Goal: Information Seeking & Learning: Learn about a topic

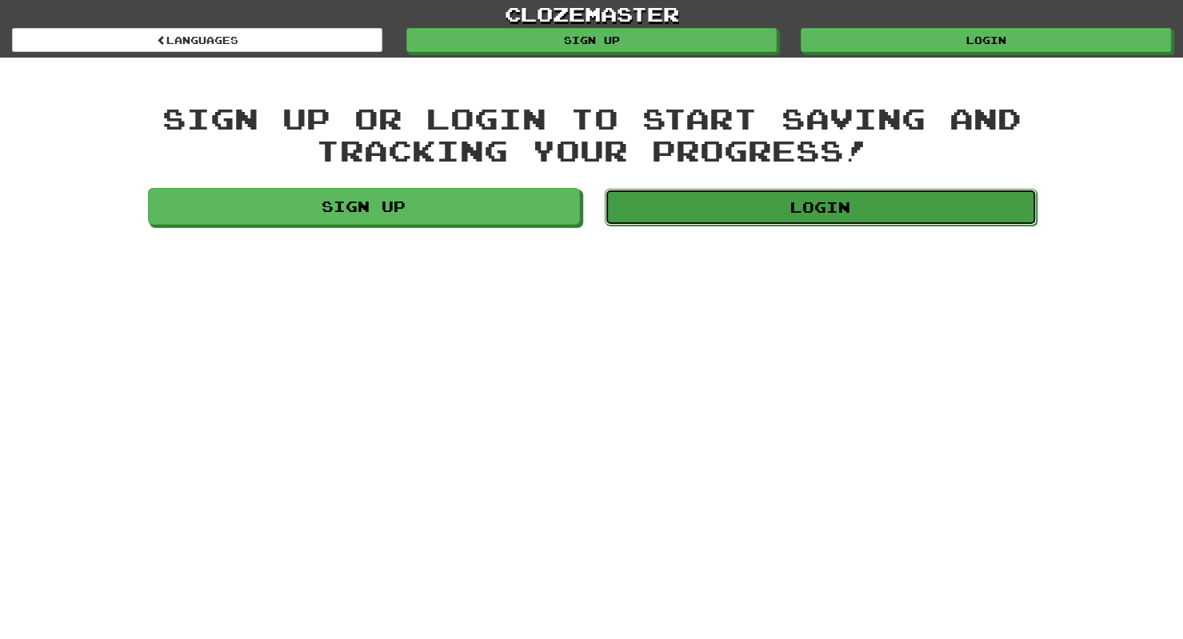
click at [665, 207] on link "Login" at bounding box center [821, 207] width 432 height 37
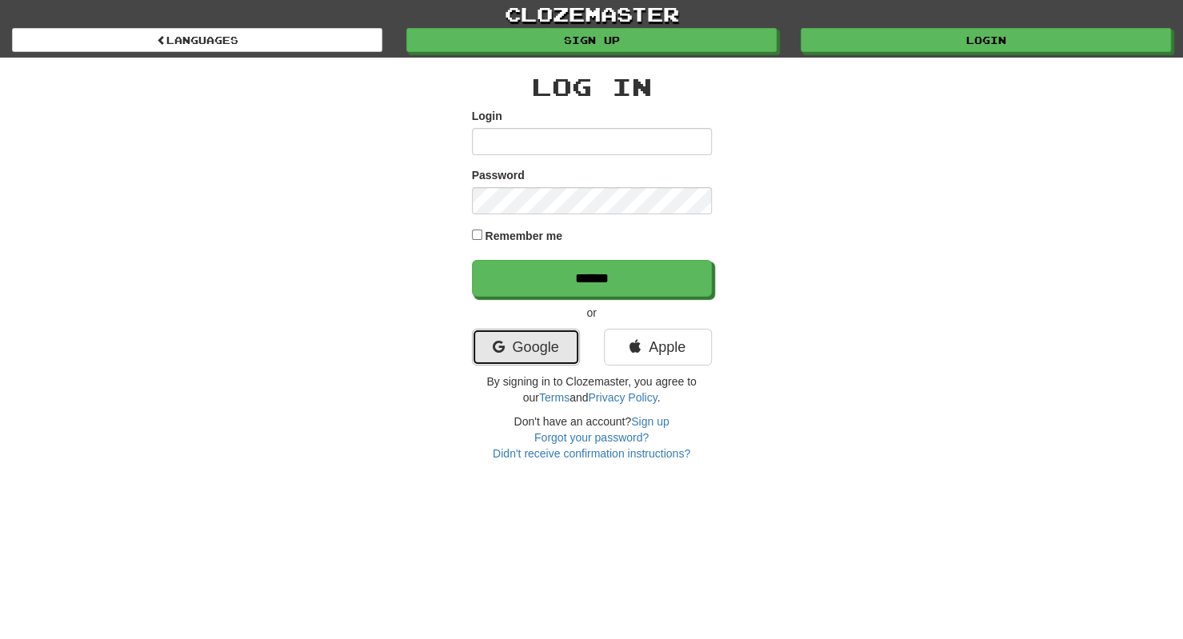
click at [549, 340] on link "Google" at bounding box center [526, 347] width 108 height 37
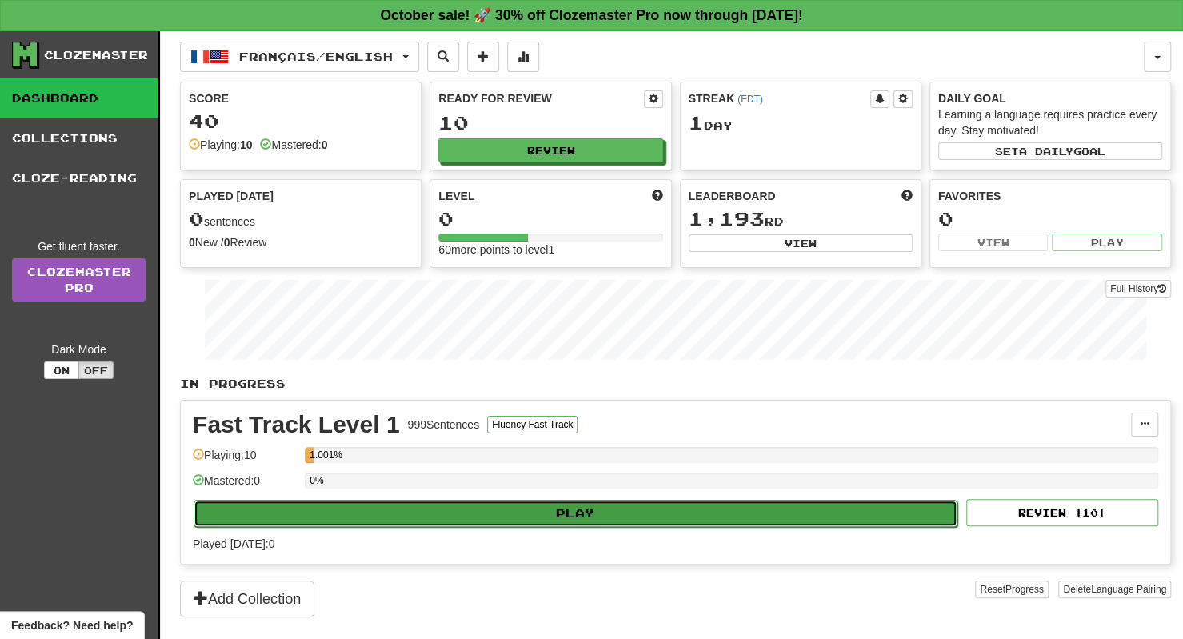
click at [662, 512] on button "Play" at bounding box center [576, 513] width 764 height 27
select select "**"
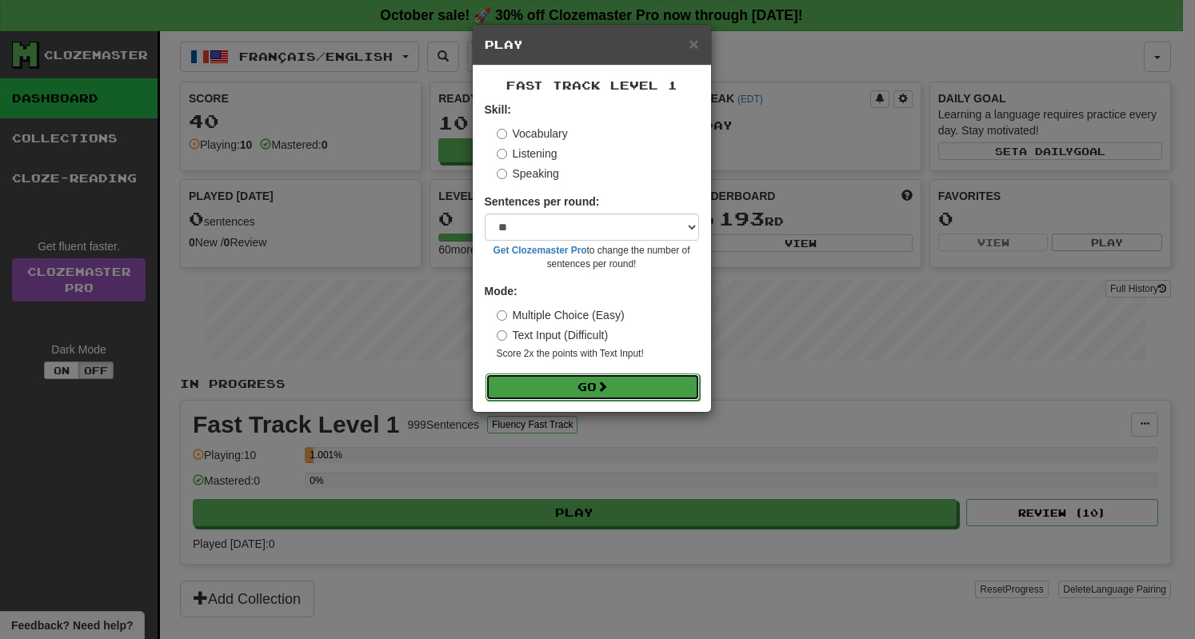
click at [613, 388] on button "Go" at bounding box center [592, 386] width 214 height 27
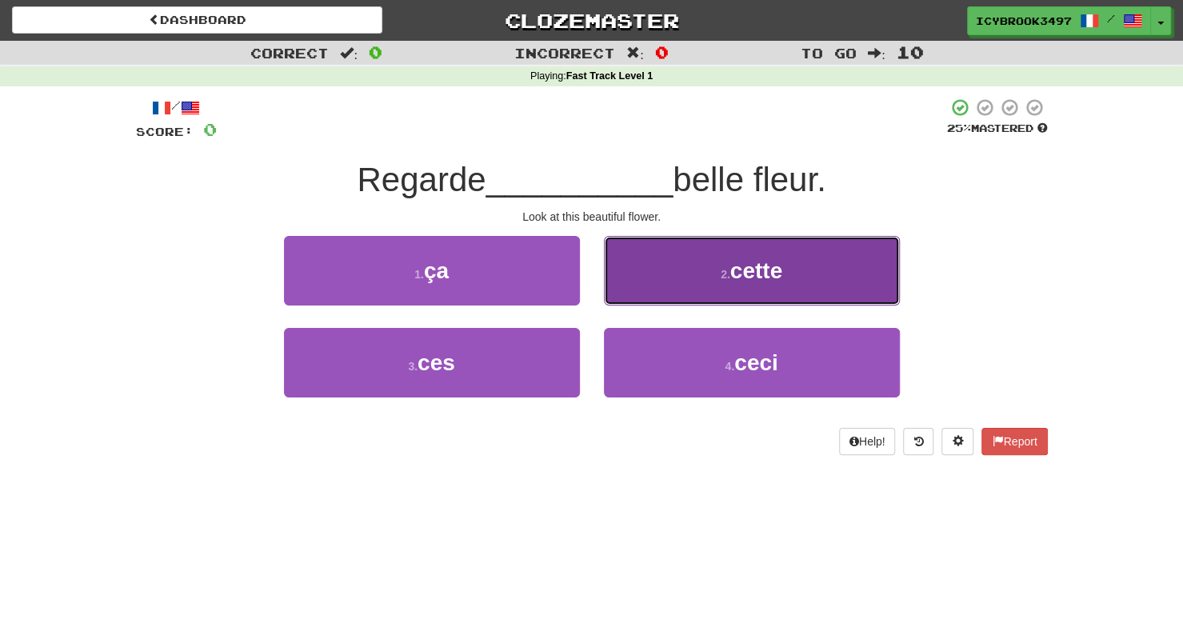
click at [717, 282] on button "2 . cette" at bounding box center [752, 271] width 296 height 70
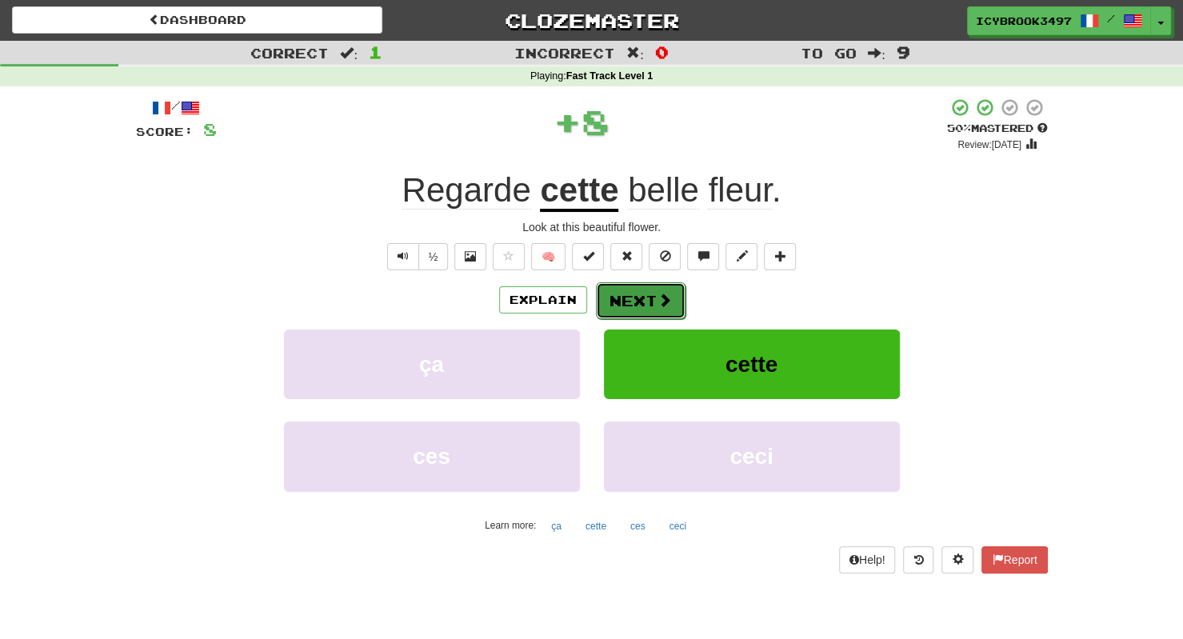
click at [664, 304] on span at bounding box center [664, 300] width 14 height 14
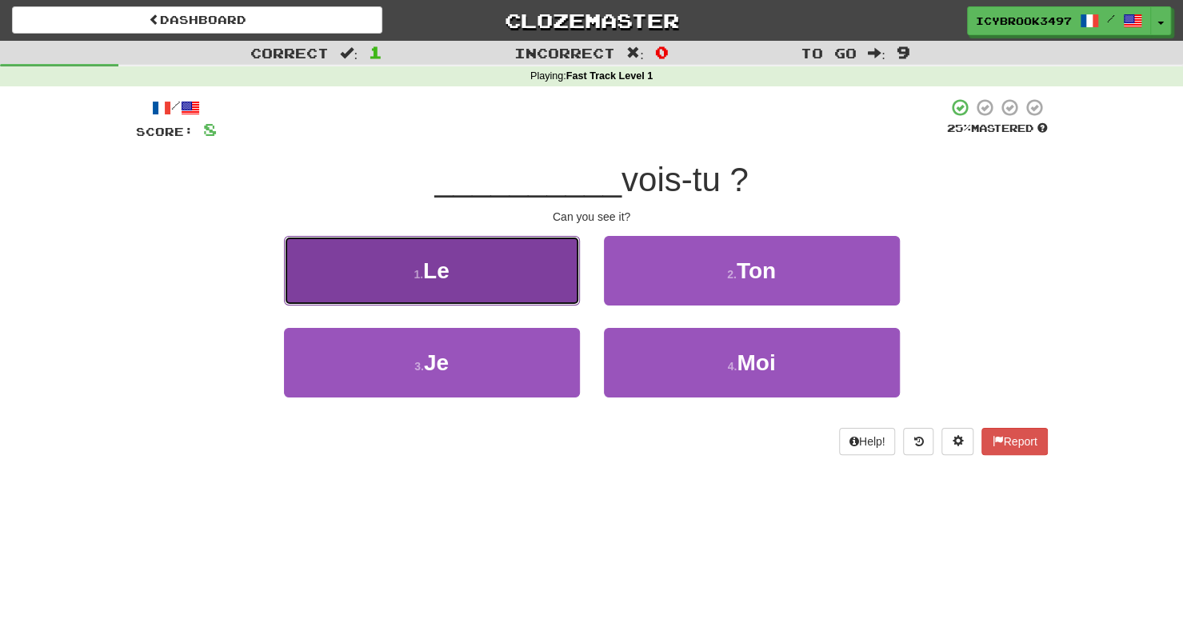
click at [485, 257] on button "1 . Le" at bounding box center [432, 271] width 296 height 70
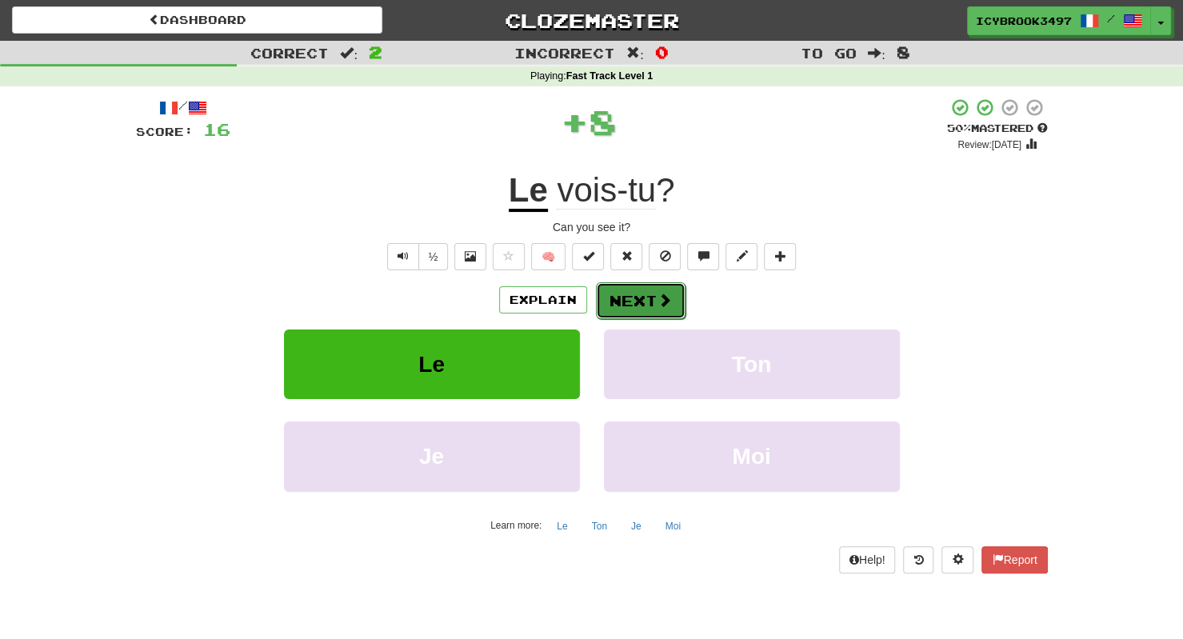
click at [643, 303] on button "Next" at bounding box center [641, 300] width 90 height 37
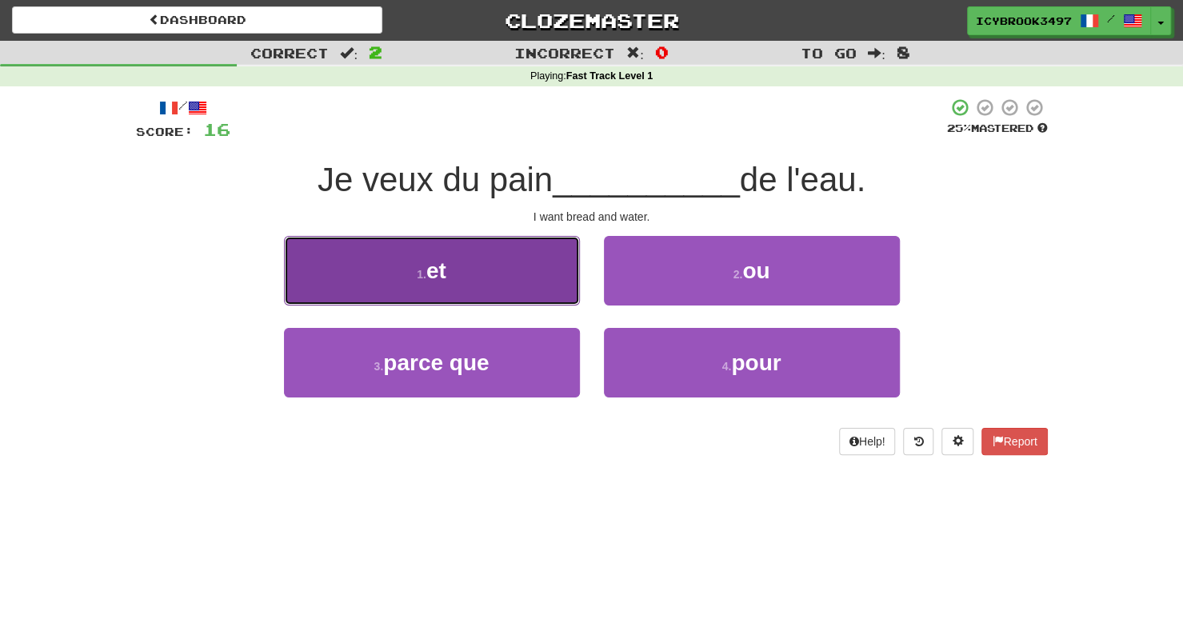
click at [545, 272] on button "1 . et" at bounding box center [432, 271] width 296 height 70
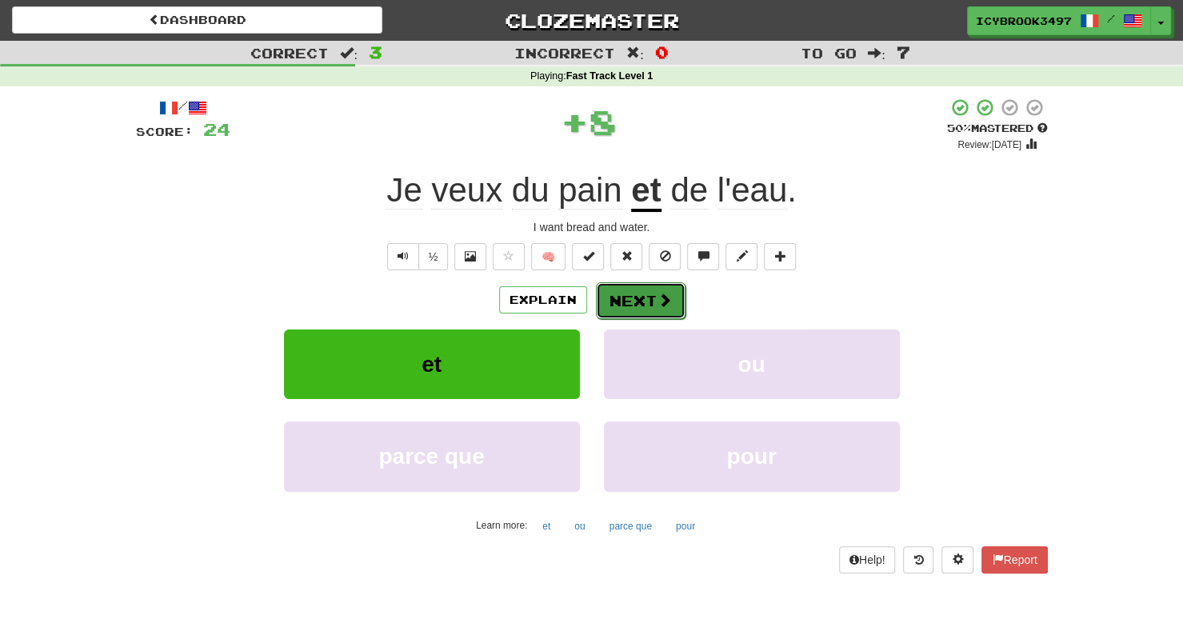
click at [654, 305] on button "Next" at bounding box center [641, 300] width 90 height 37
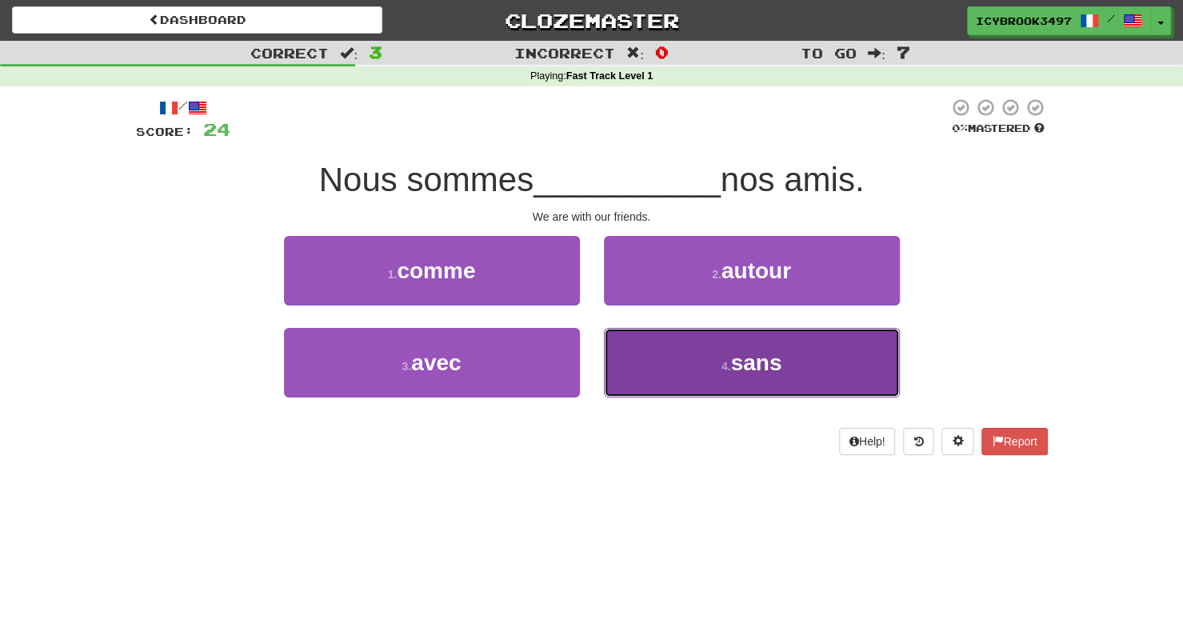
click at [754, 377] on button "4 . sans" at bounding box center [752, 363] width 296 height 70
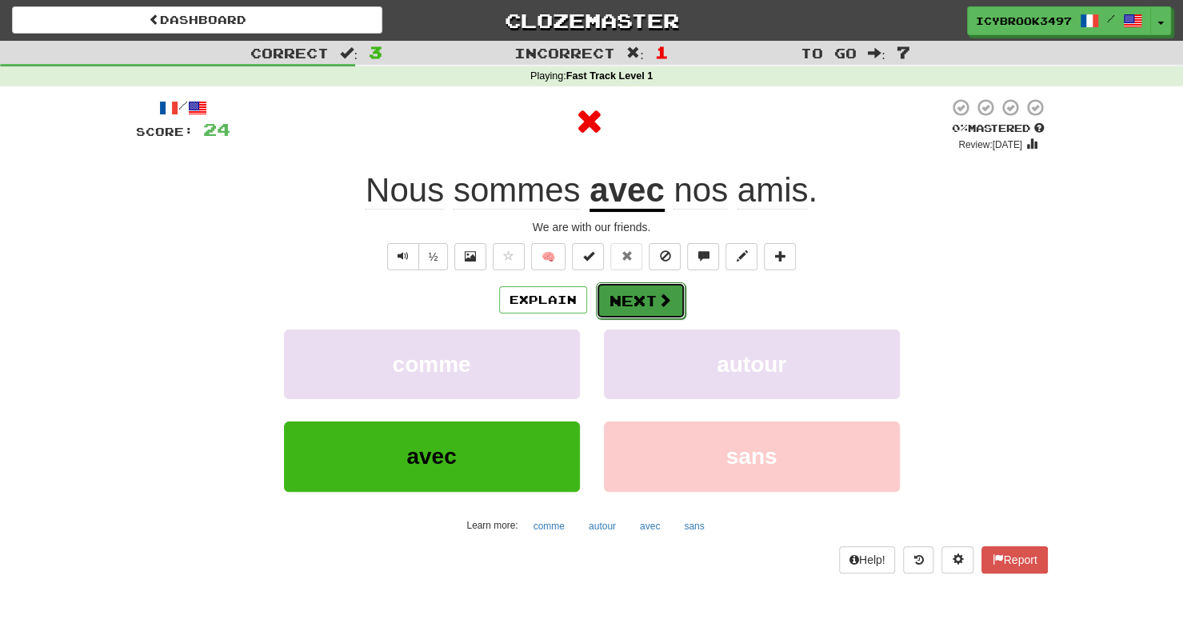
click at [651, 303] on button "Next" at bounding box center [641, 300] width 90 height 37
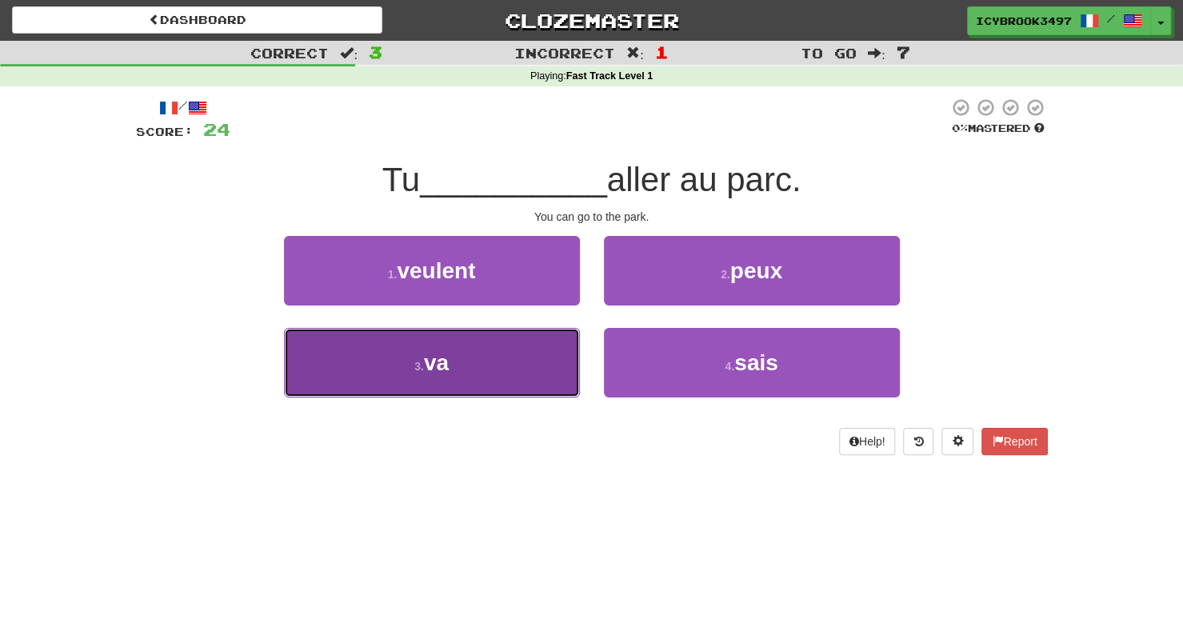
click at [530, 358] on button "3 . va" at bounding box center [432, 363] width 296 height 70
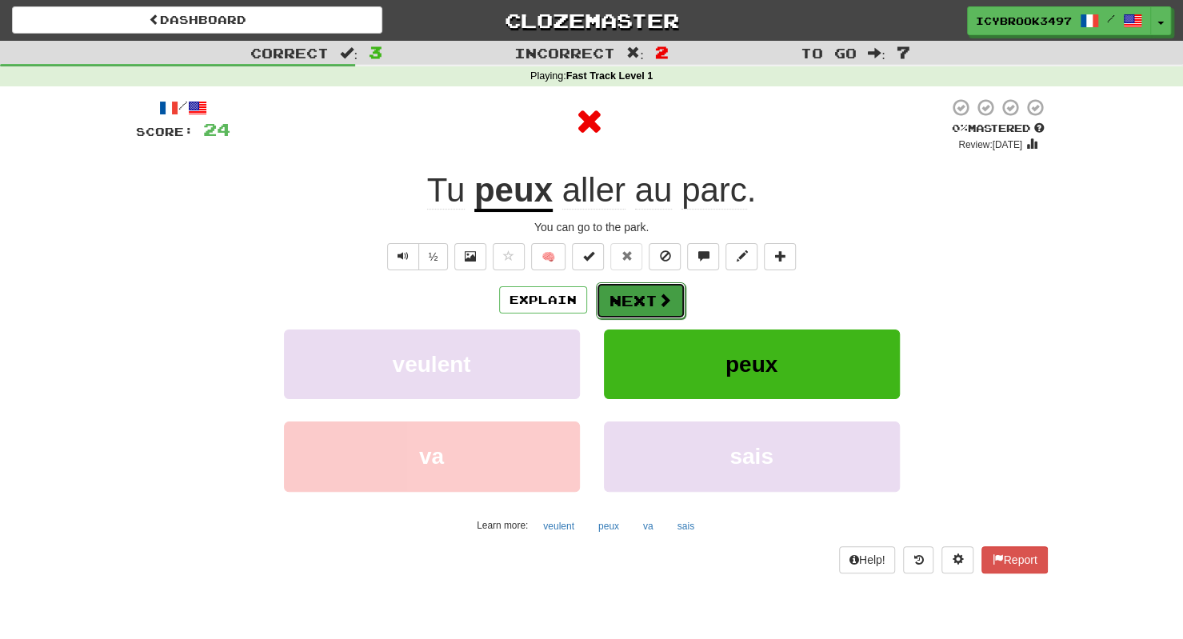
click at [651, 304] on button "Next" at bounding box center [641, 300] width 90 height 37
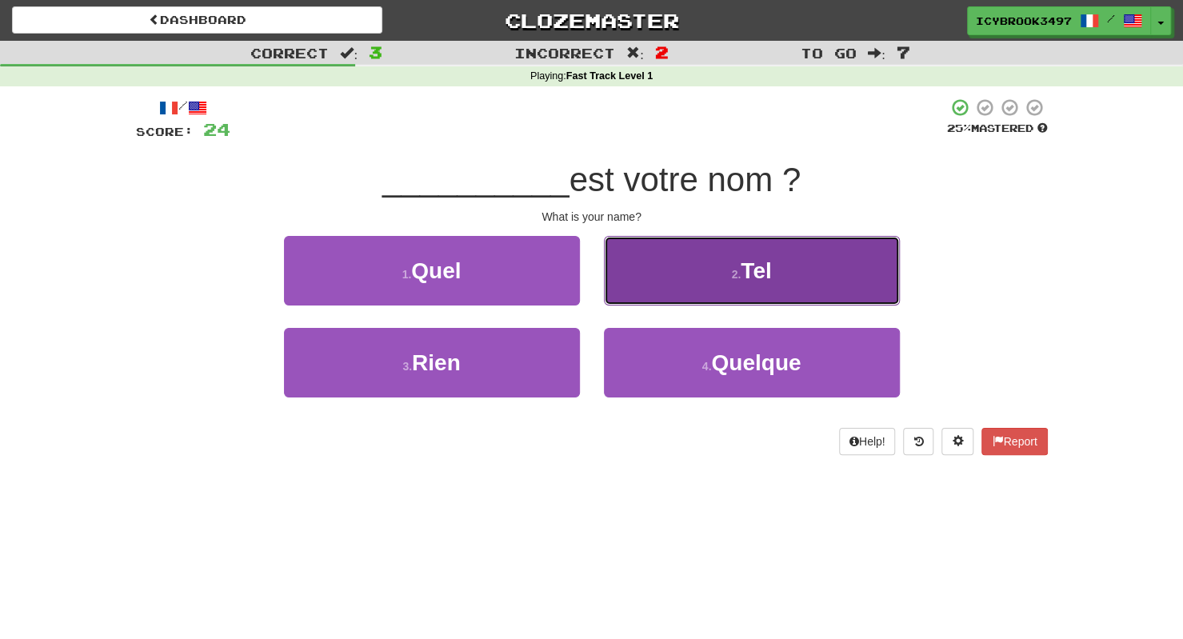
click at [701, 262] on button "2 . Tel" at bounding box center [752, 271] width 296 height 70
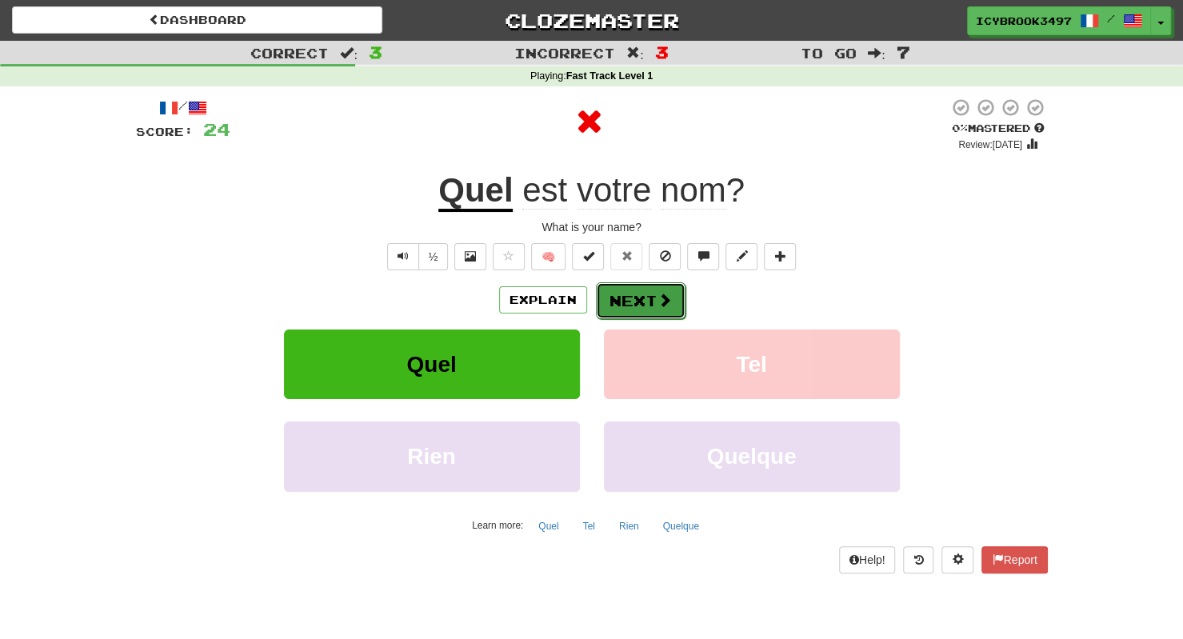
click at [638, 310] on button "Next" at bounding box center [641, 300] width 90 height 37
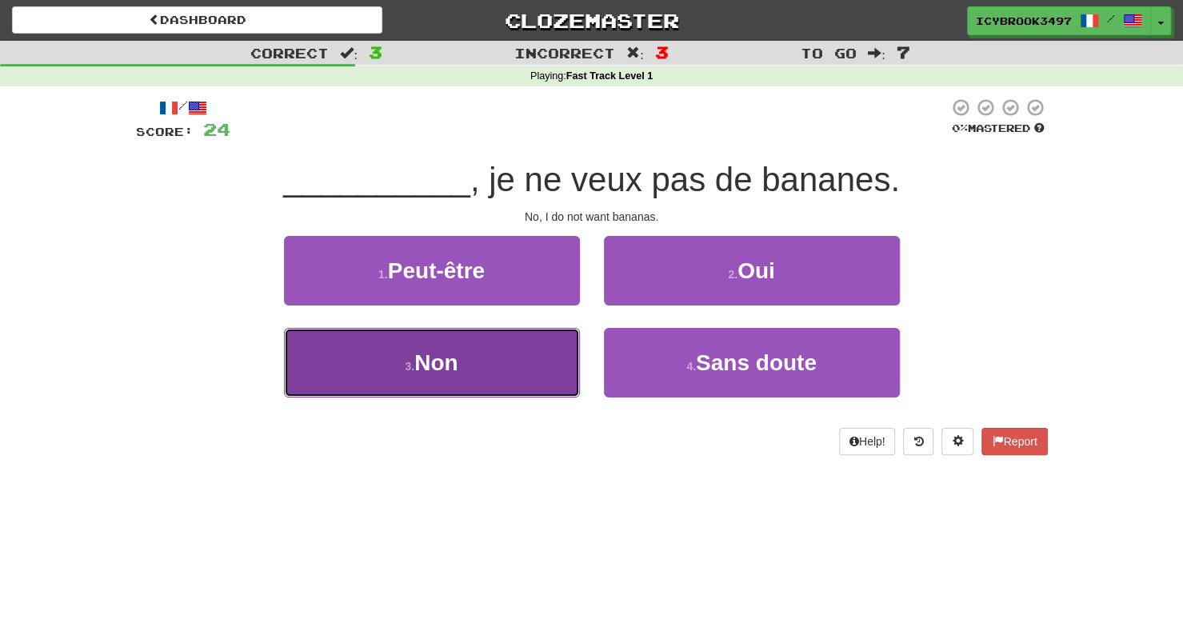
click at [513, 375] on button "3 . Non" at bounding box center [432, 363] width 296 height 70
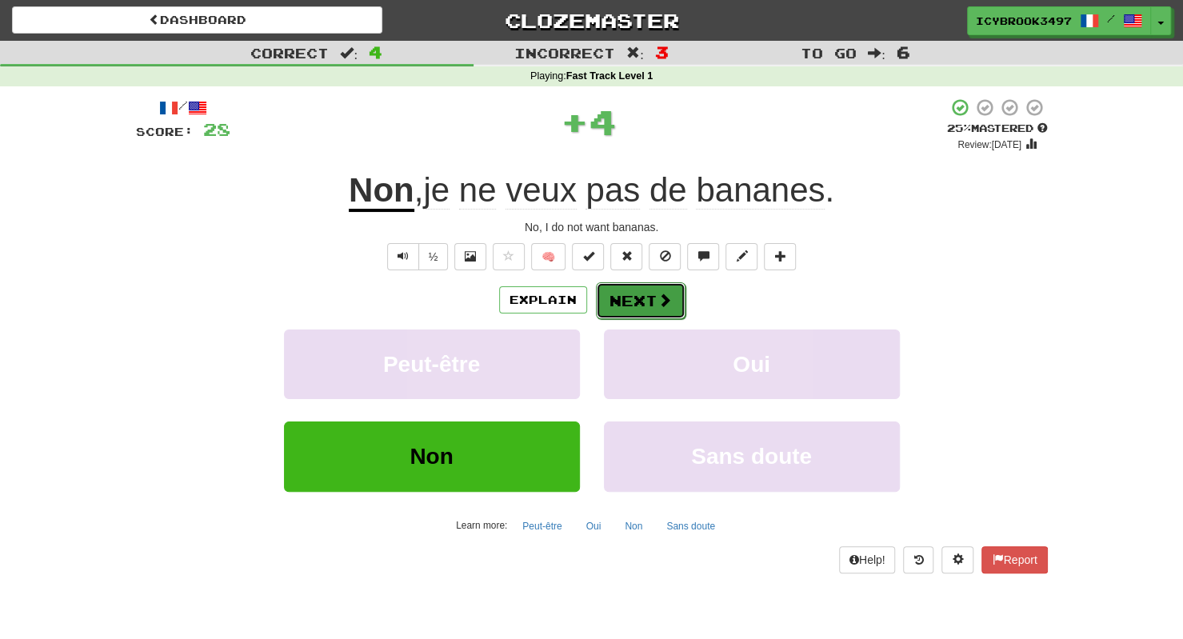
click at [648, 294] on button "Next" at bounding box center [641, 300] width 90 height 37
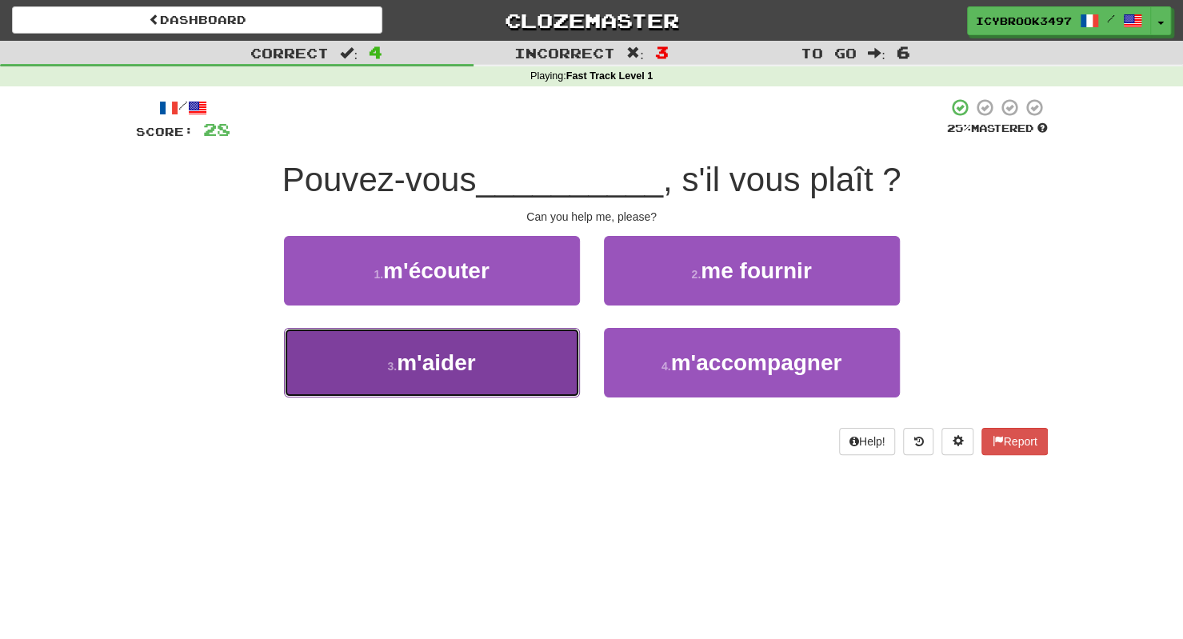
click at [540, 388] on button "3 . m'aider" at bounding box center [432, 363] width 296 height 70
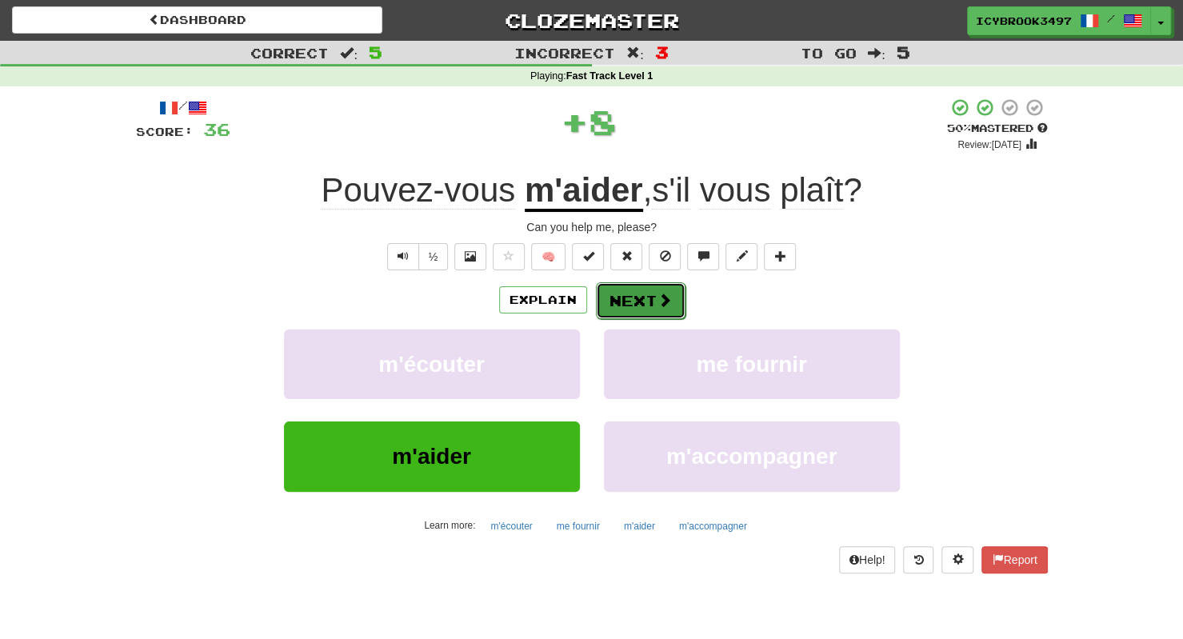
click at [641, 305] on button "Next" at bounding box center [641, 300] width 90 height 37
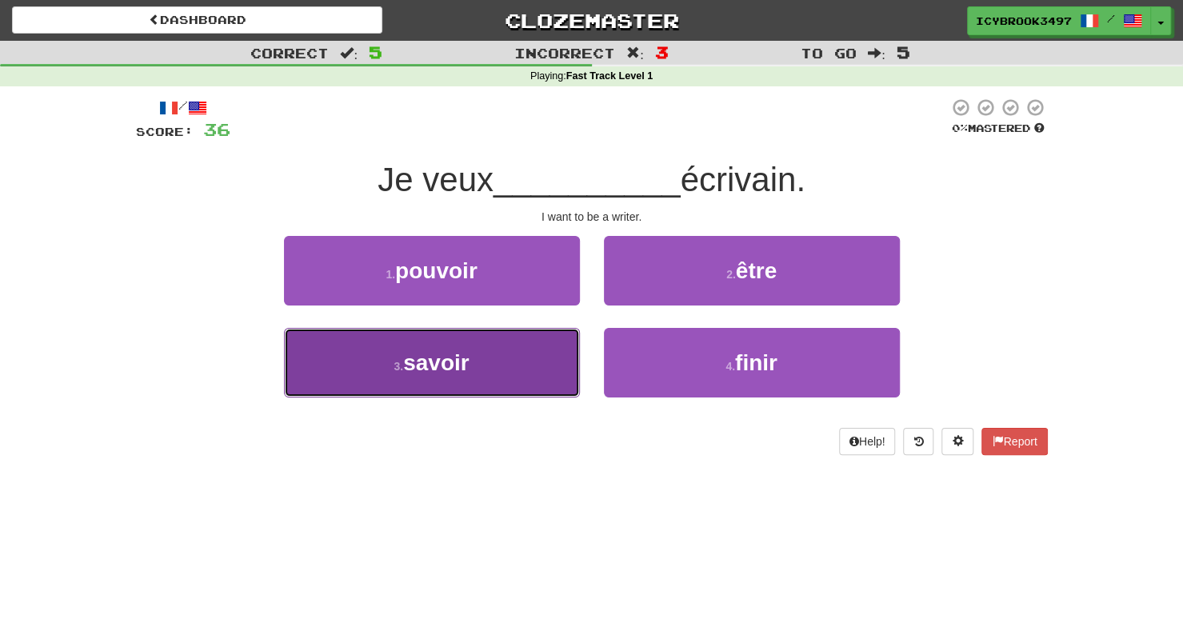
click at [541, 377] on button "3 . savoir" at bounding box center [432, 363] width 296 height 70
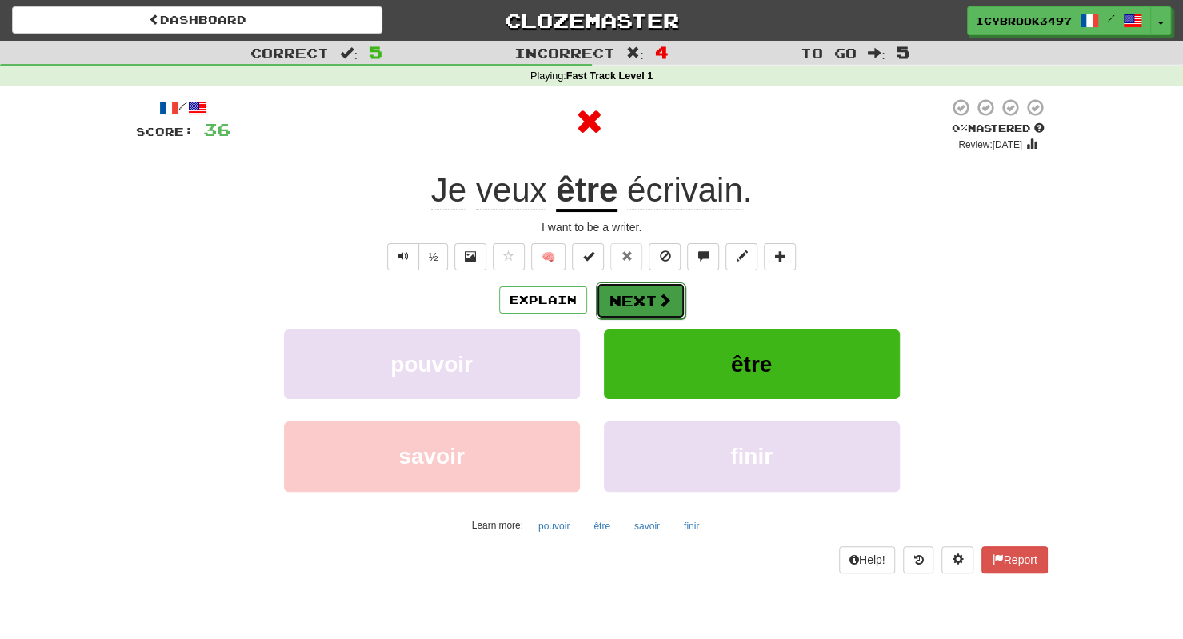
click at [647, 297] on button "Next" at bounding box center [641, 300] width 90 height 37
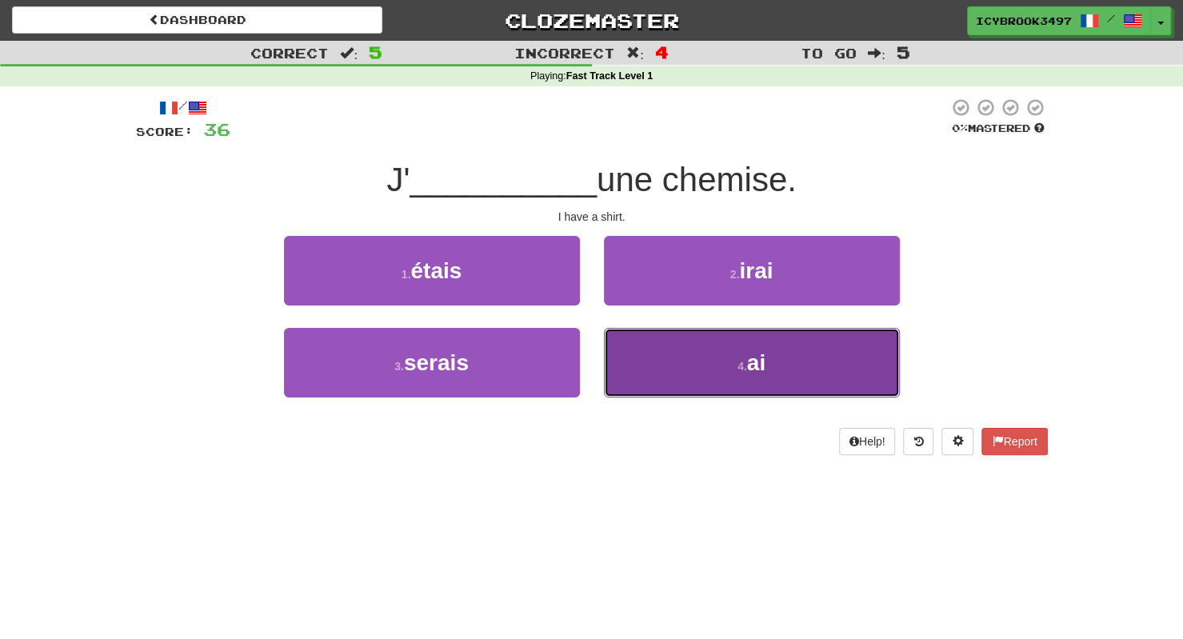
click at [677, 363] on button "4 . ai" at bounding box center [752, 363] width 296 height 70
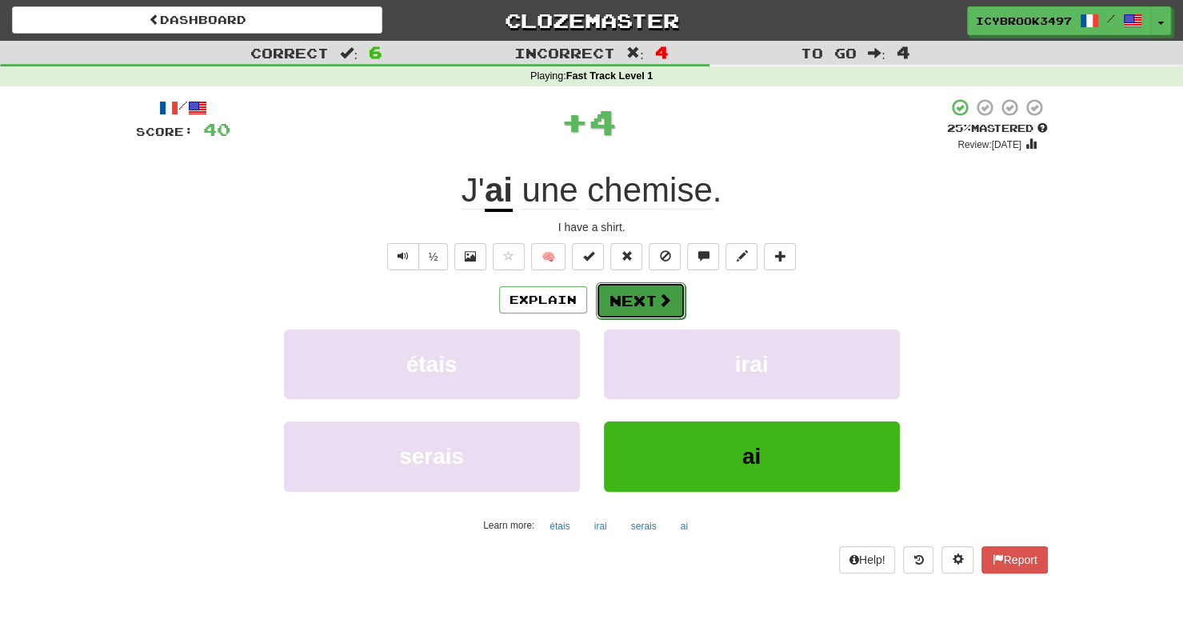
click at [651, 310] on button "Next" at bounding box center [641, 300] width 90 height 37
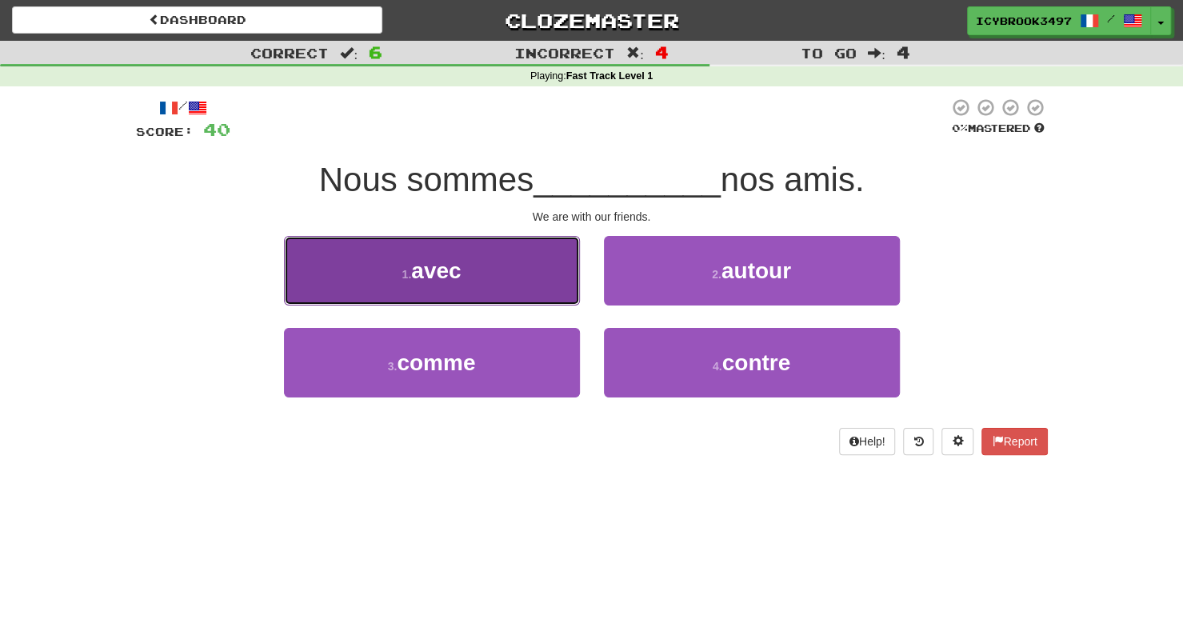
click at [561, 289] on button "1 . avec" at bounding box center [432, 271] width 296 height 70
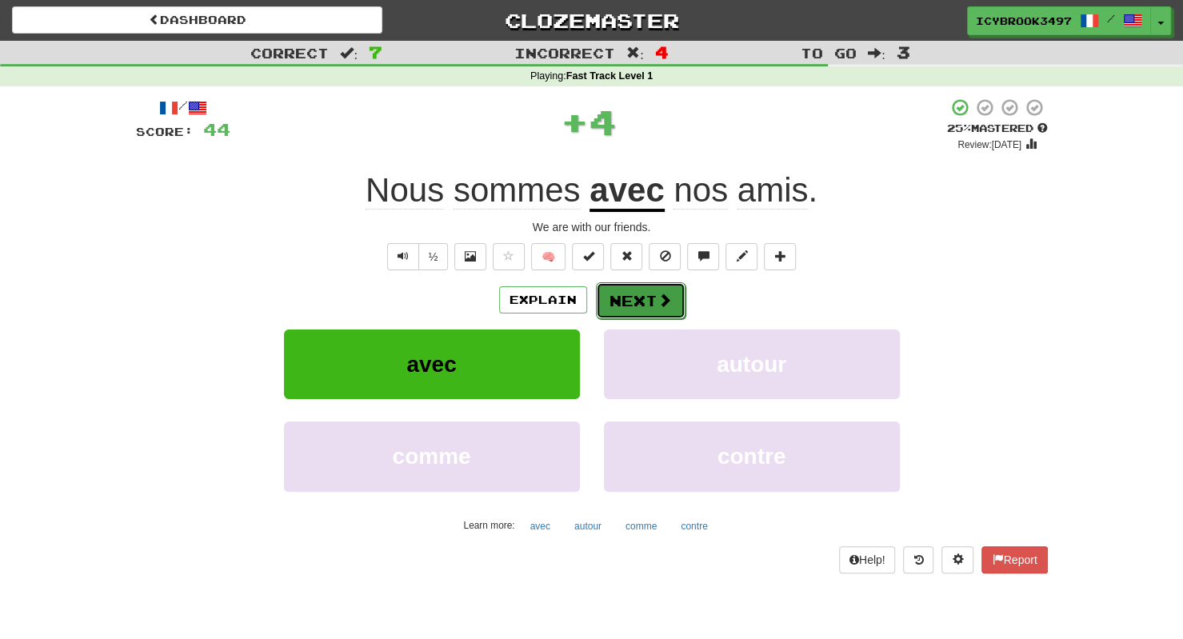
click at [644, 298] on button "Next" at bounding box center [641, 300] width 90 height 37
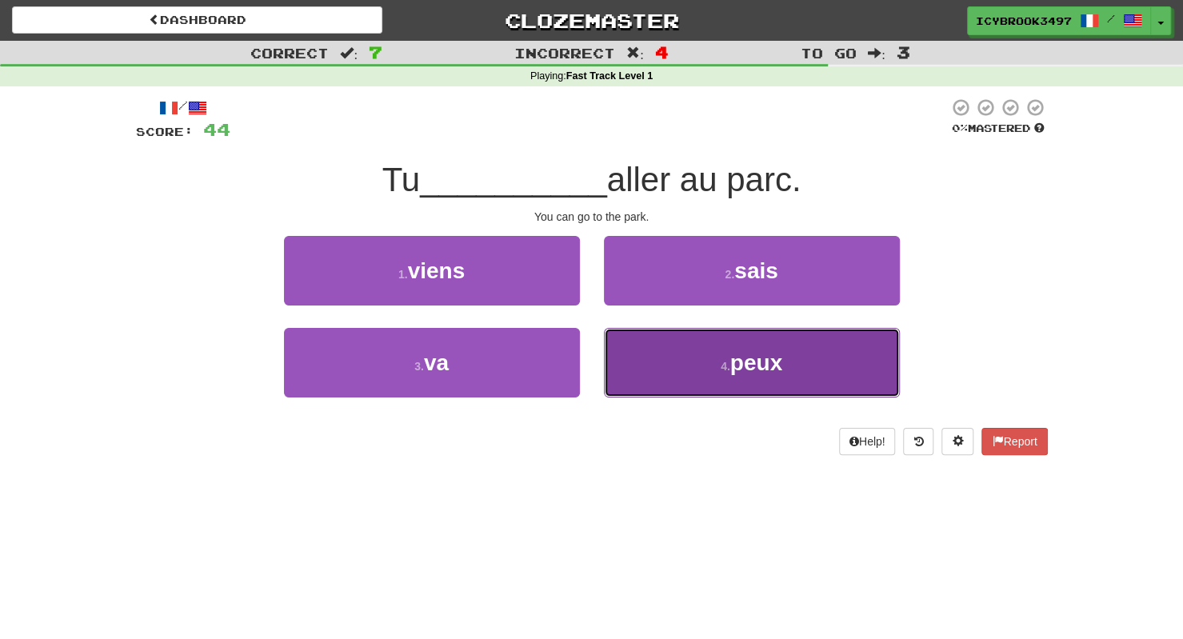
click at [711, 357] on button "4 . peux" at bounding box center [752, 363] width 296 height 70
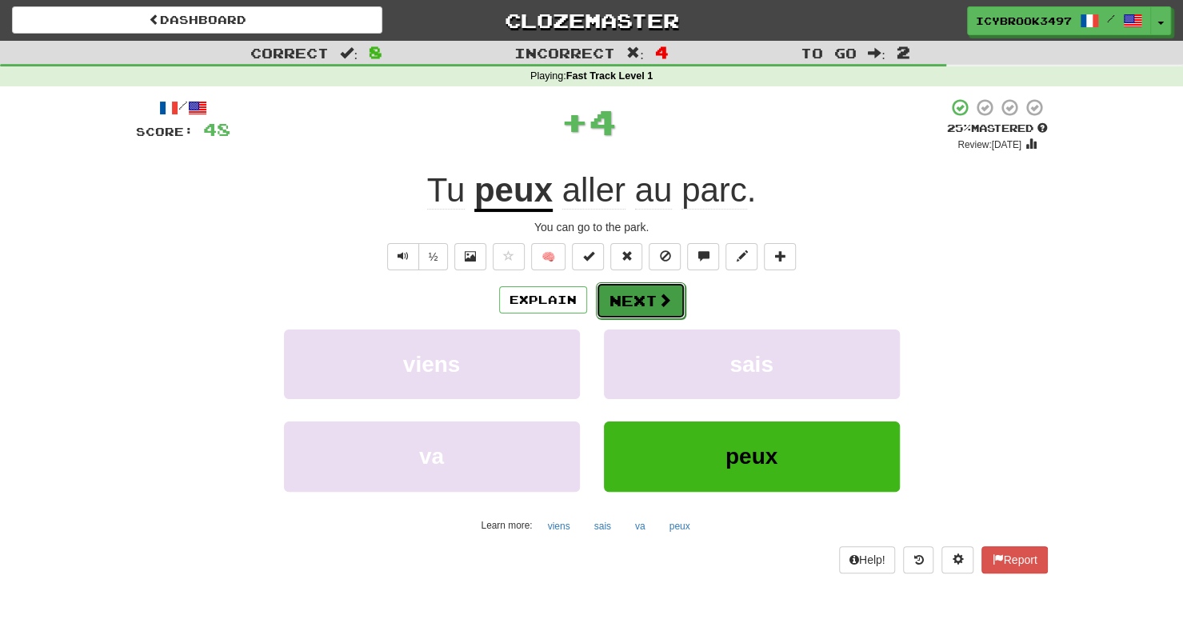
click at [633, 294] on button "Next" at bounding box center [641, 300] width 90 height 37
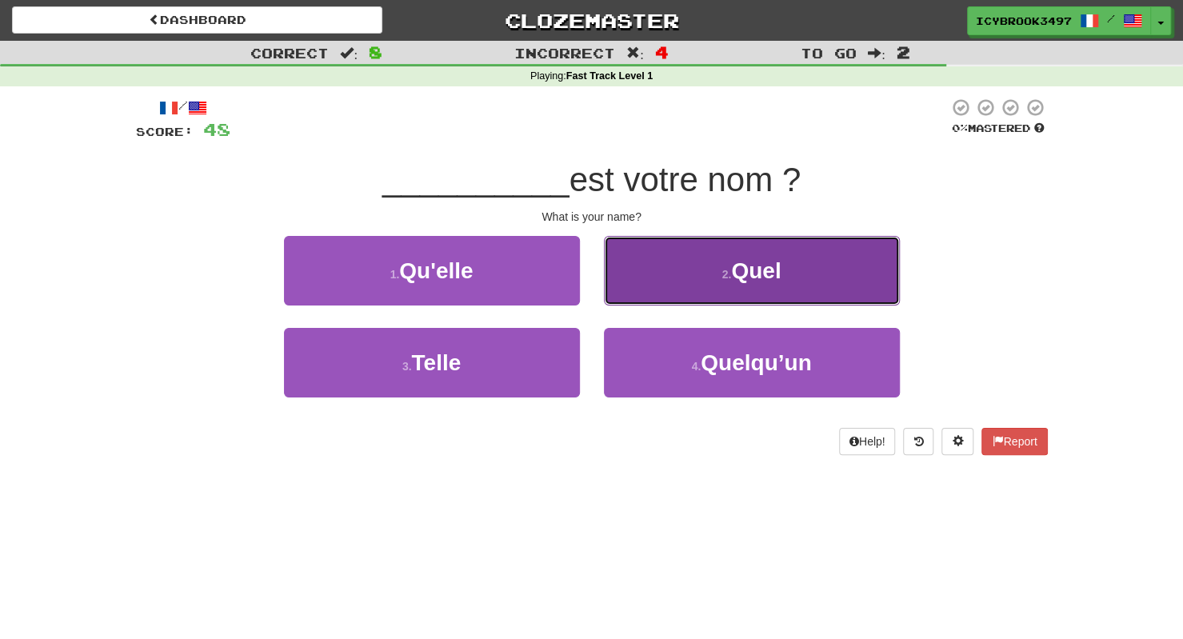
click at [728, 268] on small "2 ." at bounding box center [727, 274] width 10 height 13
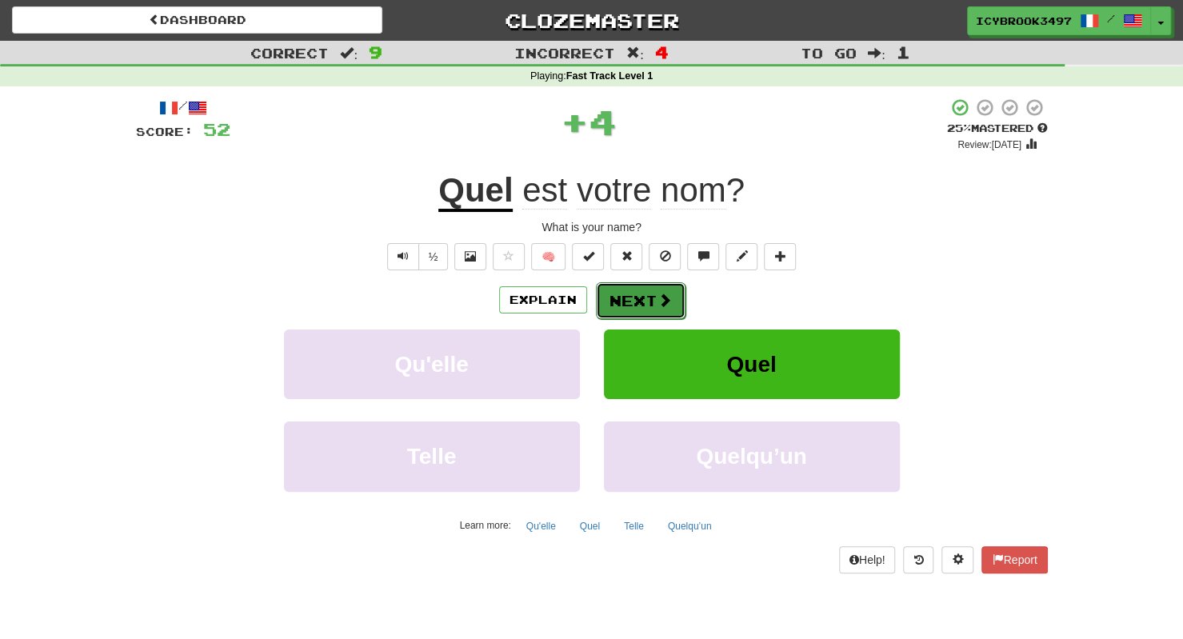
click at [657, 288] on button "Next" at bounding box center [641, 300] width 90 height 37
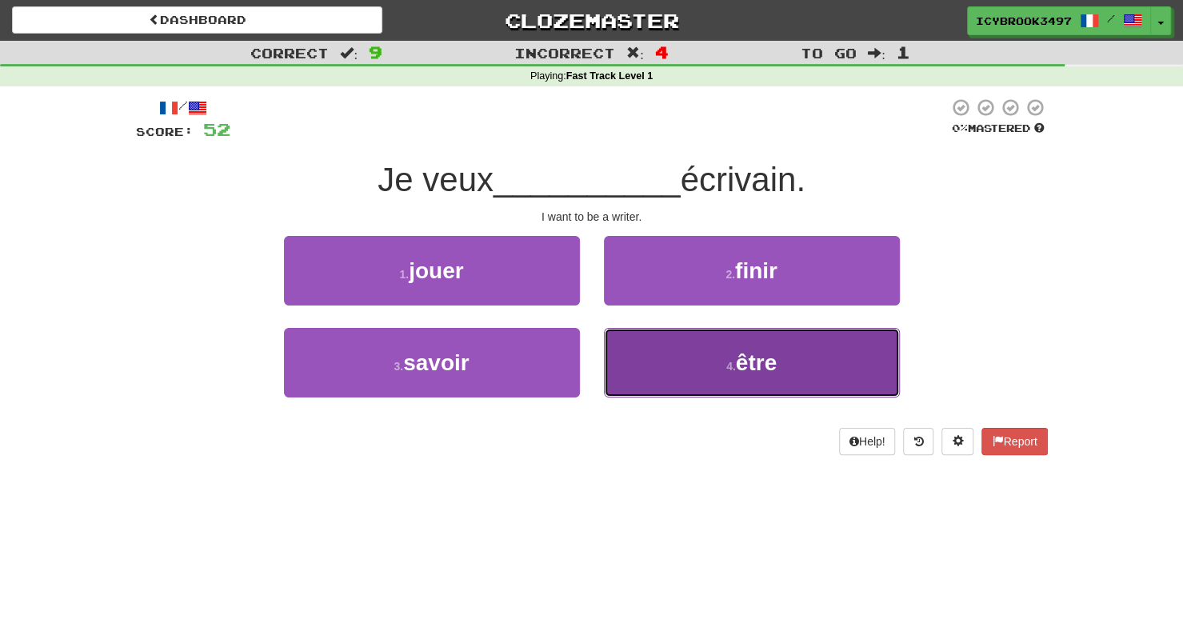
click at [689, 386] on button "4 . être" at bounding box center [752, 363] width 296 height 70
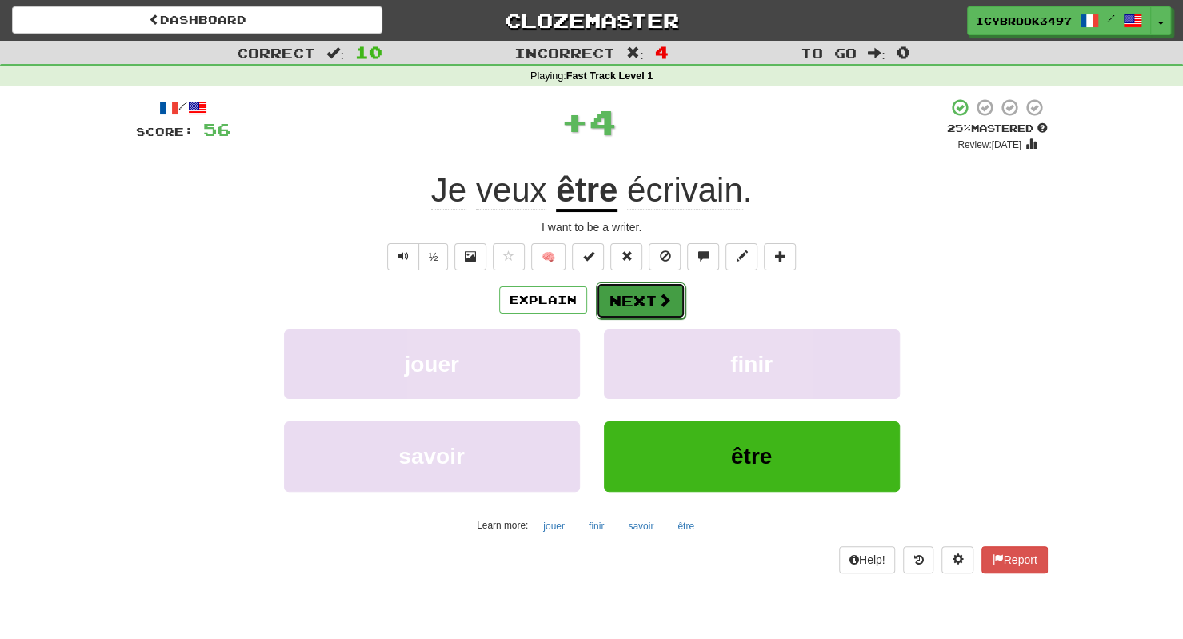
click at [653, 295] on button "Next" at bounding box center [641, 300] width 90 height 37
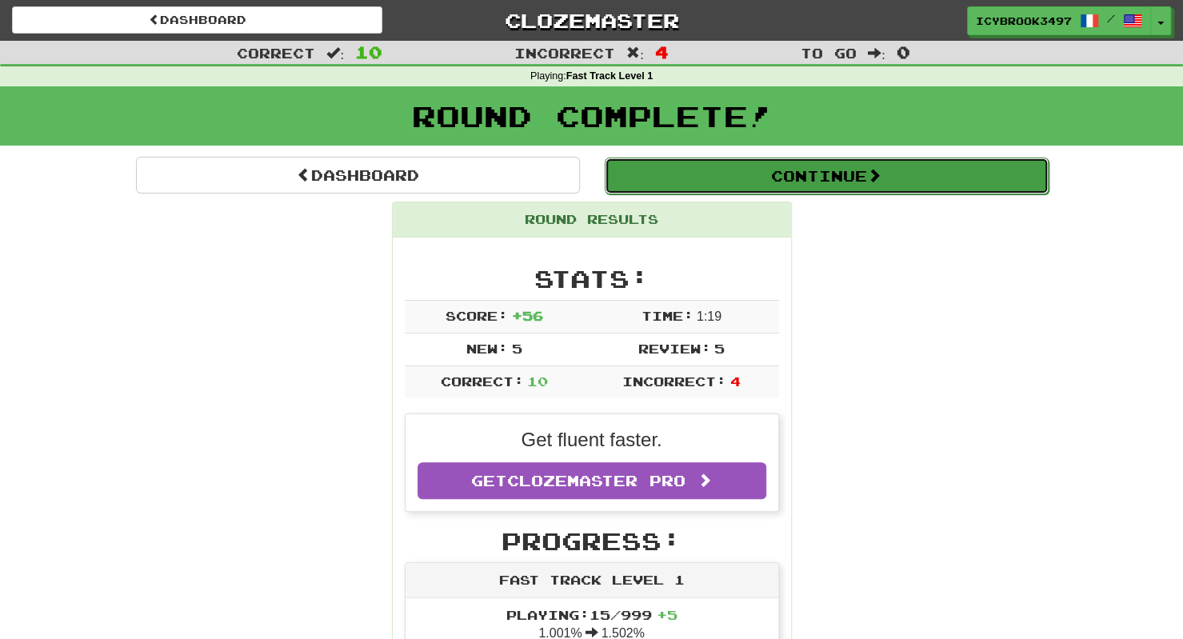
click at [841, 174] on button "Continue" at bounding box center [827, 176] width 444 height 37
